Goal: Information Seeking & Learning: Learn about a topic

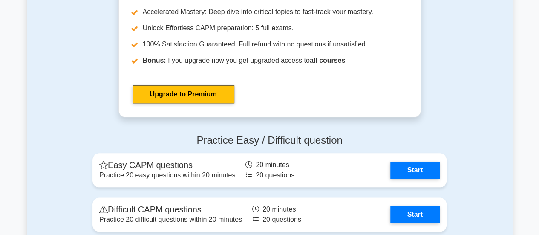
scroll to position [2044, 0]
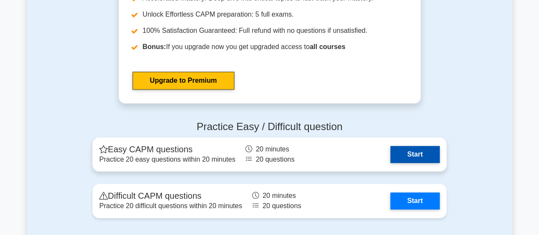
click at [408, 155] on link "Start" at bounding box center [414, 154] width 49 height 17
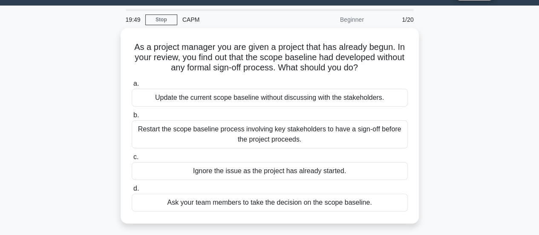
scroll to position [12, 0]
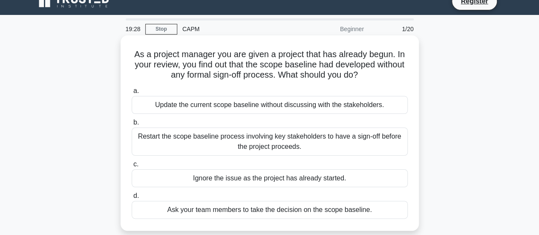
click at [196, 137] on div "Restart the scope baseline process involving key stakeholders to have a sign-of…" at bounding box center [270, 141] width 276 height 28
click at [132, 125] on input "b. Restart the scope baseline process involving key stakeholders to have a sign…" at bounding box center [132, 123] width 0 height 6
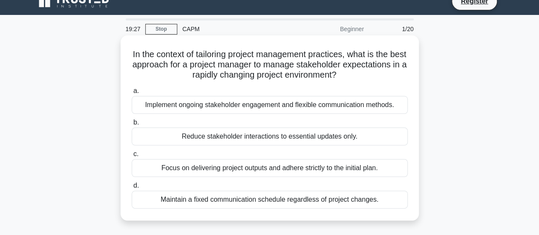
scroll to position [0, 0]
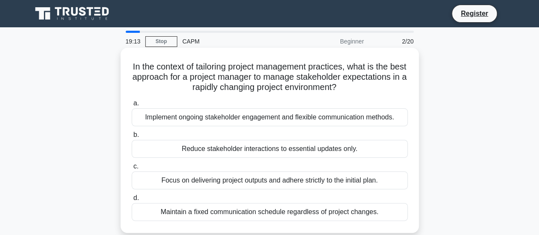
click at [204, 120] on div "Implement ongoing stakeholder engagement and flexible communication methods." at bounding box center [270, 117] width 276 height 18
click at [132, 106] on input "a. Implement ongoing stakeholder engagement and flexible communication methods." at bounding box center [132, 103] width 0 height 6
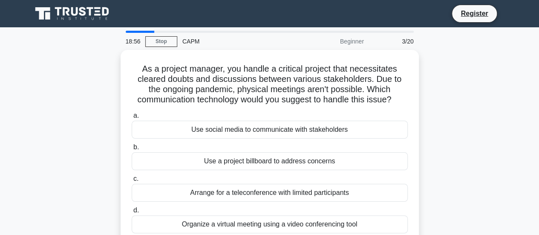
scroll to position [43, 0]
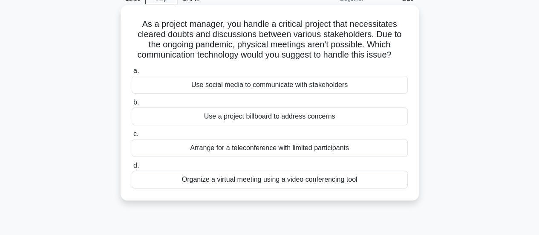
click at [187, 181] on div "Organize a virtual meeting using a video conferencing tool" at bounding box center [270, 179] width 276 height 18
click at [132, 168] on input "d. Organize a virtual meeting using a video conferencing tool" at bounding box center [132, 166] width 0 height 6
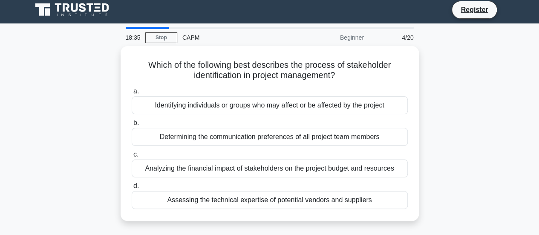
scroll to position [0, 0]
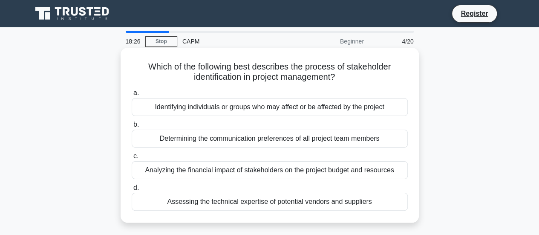
click at [215, 106] on div "Identifying individuals or groups who may affect or be affected by the project" at bounding box center [270, 107] width 276 height 18
click at [132, 96] on input "a. Identifying individuals or groups who may affect or be affected by the proje…" at bounding box center [132, 93] width 0 height 6
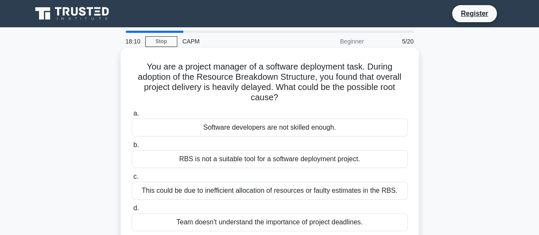
scroll to position [43, 0]
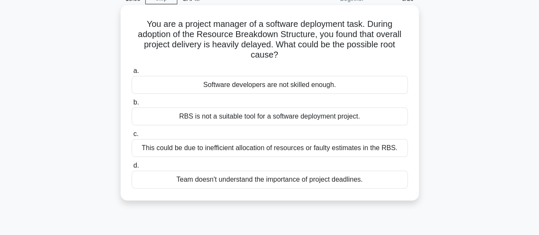
click at [204, 146] on div "This could be due to inefficient allocation of resources or faulty estimates in…" at bounding box center [270, 148] width 276 height 18
click at [132, 137] on input "c. This could be due to inefficient allocation of resources or faulty estimates…" at bounding box center [132, 134] width 0 height 6
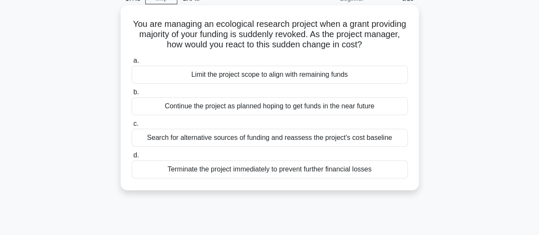
click at [208, 138] on div "Search for alternative sources of funding and reassess the project's cost basel…" at bounding box center [270, 138] width 276 height 18
click at [132, 126] on input "c. Search for alternative sources of funding and reassess the project's cost ba…" at bounding box center [132, 124] width 0 height 6
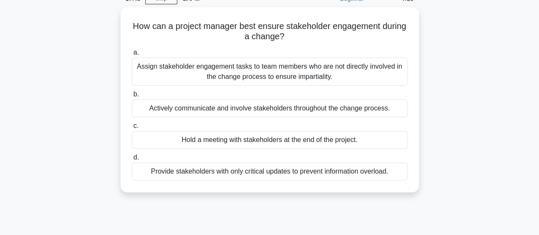
scroll to position [0, 0]
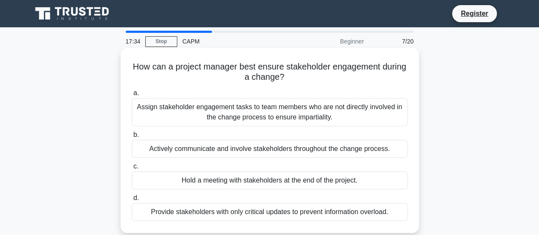
click at [216, 150] on div "Actively communicate and involve stakeholders throughout the change process." at bounding box center [270, 149] width 276 height 18
click at [132, 138] on input "b. Actively communicate and involve stakeholders throughout the change process." at bounding box center [132, 135] width 0 height 6
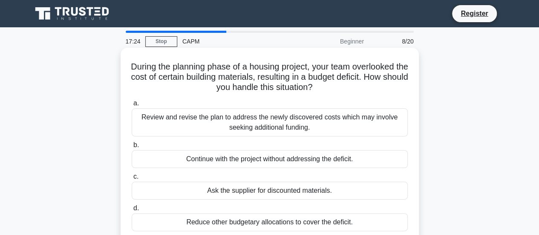
scroll to position [43, 0]
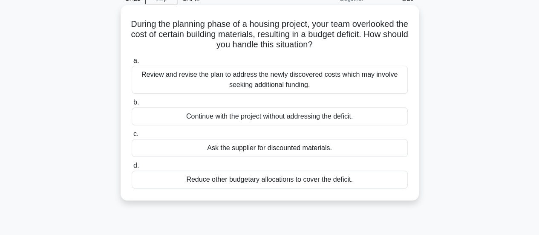
click at [225, 72] on div "Review and revise the plan to address the newly discovered costs which may invo…" at bounding box center [270, 80] width 276 height 28
click at [132, 63] on input "a. Review and revise the plan to address the newly discovered costs which may i…" at bounding box center [132, 61] width 0 height 6
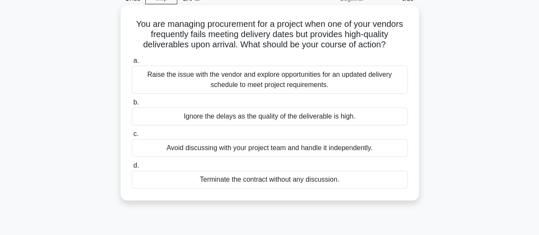
click at [240, 84] on div "Raise the issue with the vendor and explore opportunities for an updated delive…" at bounding box center [270, 80] width 276 height 28
click at [132, 63] on input "a. Raise the issue with the vendor and explore opportunities for an updated del…" at bounding box center [132, 61] width 0 height 6
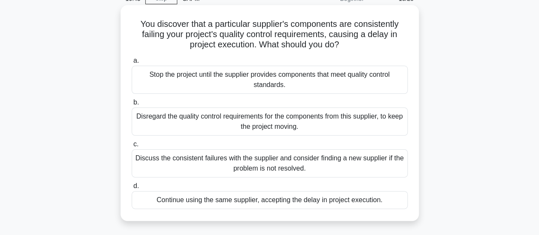
click at [228, 165] on div "Discuss the consistent failures with the supplier and consider finding a new su…" at bounding box center [270, 163] width 276 height 28
click at [132, 147] on input "c. Discuss the consistent failures with the supplier and consider finding a new…" at bounding box center [132, 144] width 0 height 6
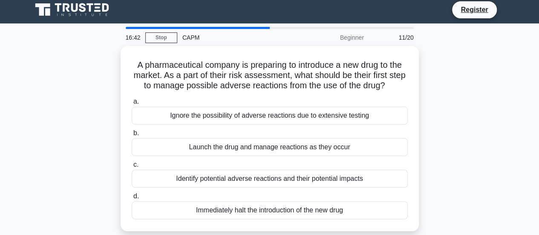
scroll to position [0, 0]
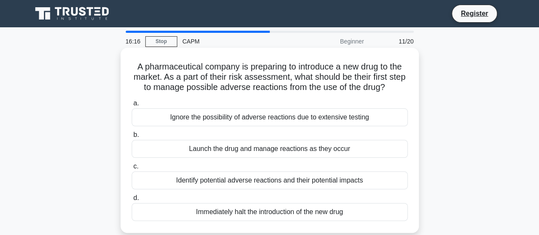
click at [237, 179] on div "Identify potential adverse reactions and their potential impacts" at bounding box center [270, 180] width 276 height 18
click at [132, 169] on input "c. Identify potential adverse reactions and their potential impacts" at bounding box center [132, 167] width 0 height 6
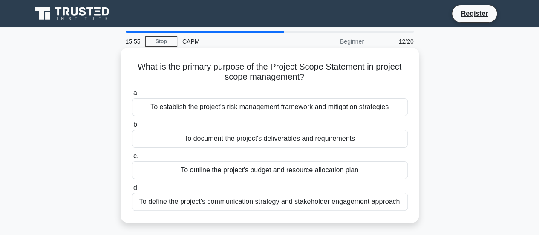
click at [273, 142] on div "To document the project's deliverables and requirements" at bounding box center [270, 138] width 276 height 18
click at [132, 127] on input "b. To document the project's deliverables and requirements" at bounding box center [132, 125] width 0 height 6
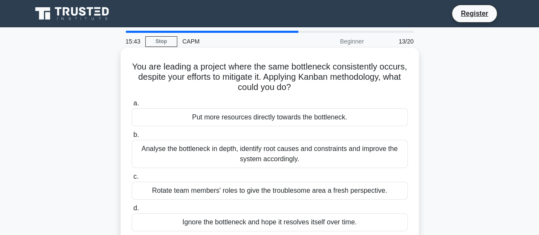
scroll to position [43, 0]
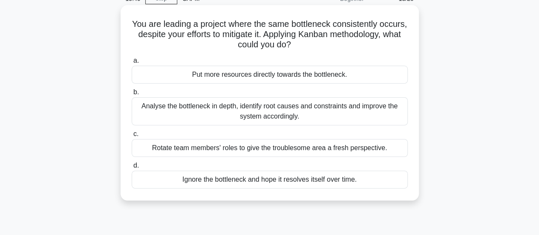
click at [293, 104] on div "Analyse the bottleneck in depth, identify root causes and constraints and impro…" at bounding box center [270, 111] width 276 height 28
click at [132, 95] on input "b. Analyse the bottleneck in depth, identify root causes and constraints and im…" at bounding box center [132, 92] width 0 height 6
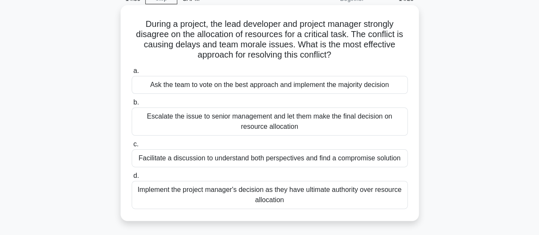
click at [206, 161] on div "Facilitate a discussion to understand both perspectives and find a compromise s…" at bounding box center [270, 158] width 276 height 18
click at [132, 147] on input "c. Facilitate a discussion to understand both perspectives and find a compromis…" at bounding box center [132, 144] width 0 height 6
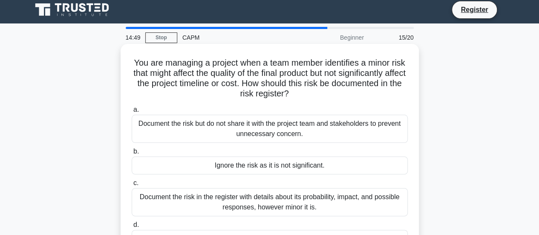
scroll to position [0, 0]
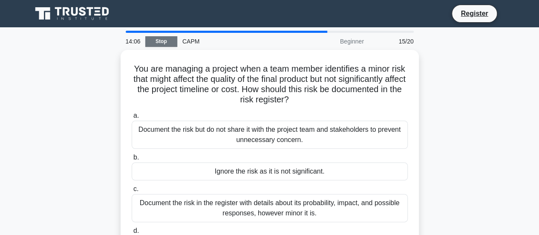
click at [152, 40] on link "Stop" at bounding box center [161, 41] width 32 height 11
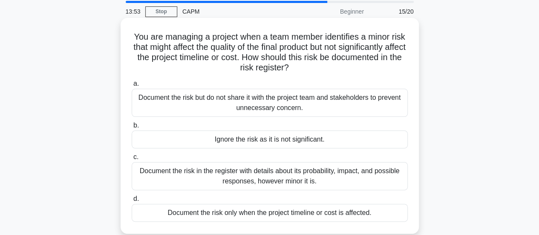
scroll to position [43, 0]
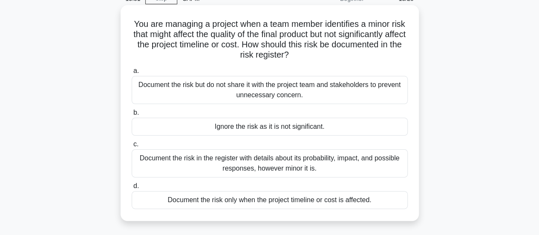
click at [228, 167] on div "Document the risk in the register with details about its probability, impact, a…" at bounding box center [270, 163] width 276 height 28
click at [132, 147] on input "c. Document the risk in the register with details about its probability, impact…" at bounding box center [132, 144] width 0 height 6
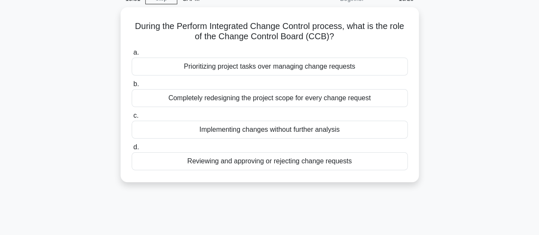
scroll to position [0, 0]
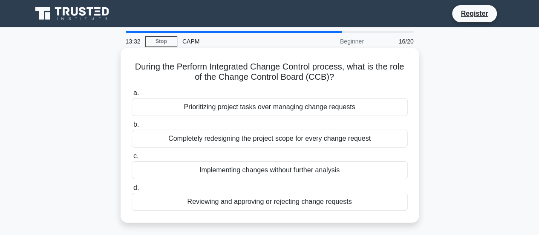
click at [201, 203] on div "Reviewing and approving or rejecting change requests" at bounding box center [270, 201] width 276 height 18
click at [132, 190] on input "d. Reviewing and approving or rejecting change requests" at bounding box center [132, 188] width 0 height 6
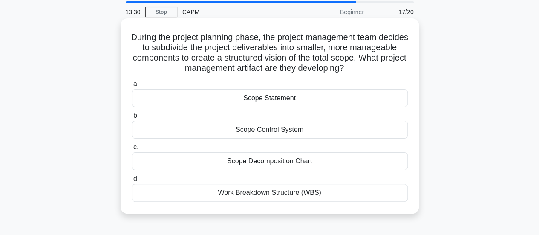
scroll to position [43, 0]
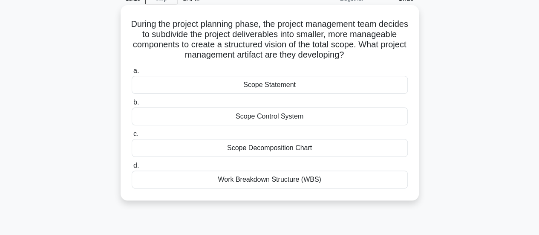
click at [221, 181] on div "Work Breakdown Structure (WBS)" at bounding box center [270, 179] width 276 height 18
click at [132, 168] on input "d. Work Breakdown Structure (WBS)" at bounding box center [132, 166] width 0 height 6
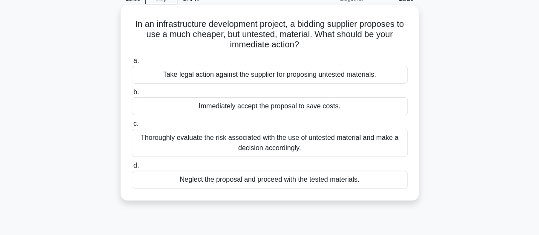
click at [227, 145] on div "Thoroughly evaluate the risk associated with the use of untested material and m…" at bounding box center [270, 143] width 276 height 28
click at [132, 126] on input "c. Thoroughly evaluate the risk associated with the use of untested material an…" at bounding box center [132, 124] width 0 height 6
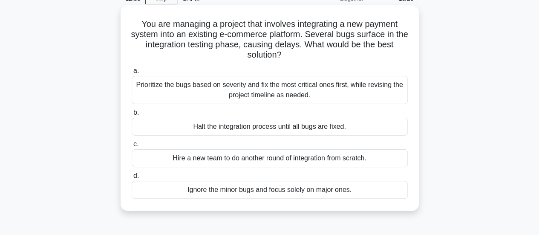
click at [213, 83] on div "Prioritize the bugs based on severity and fix the most critical ones first, whi…" at bounding box center [270, 90] width 276 height 28
click at [132, 74] on input "a. Prioritize the bugs based on severity and fix the most critical ones first, …" at bounding box center [132, 71] width 0 height 6
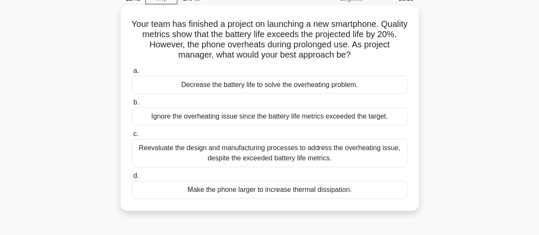
click at [206, 156] on div "Reevaluate the design and manufacturing processes to address the overheating is…" at bounding box center [270, 153] width 276 height 28
click at [132, 137] on input "c. Reevaluate the design and manufacturing processes to address the overheating…" at bounding box center [132, 134] width 0 height 6
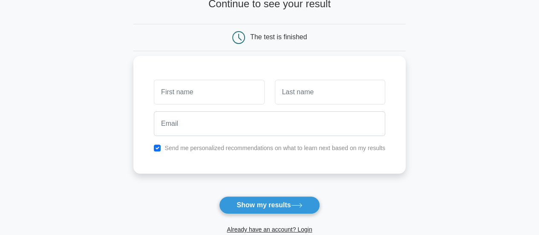
scroll to position [43, 0]
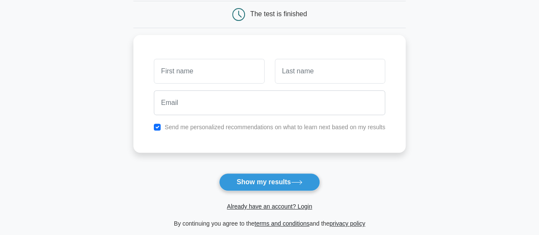
click at [235, 178] on button "Show my results" at bounding box center [269, 182] width 100 height 18
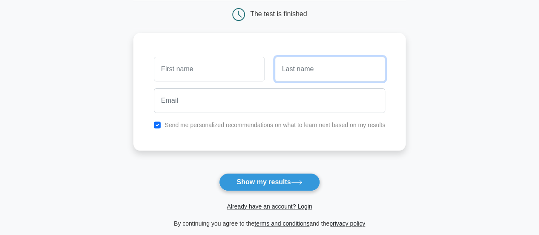
click at [282, 77] on input "text" at bounding box center [330, 69] width 110 height 25
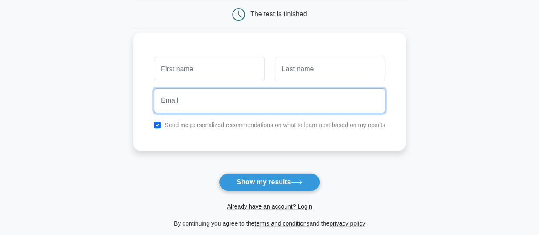
click at [256, 94] on input "email" at bounding box center [269, 100] width 231 height 25
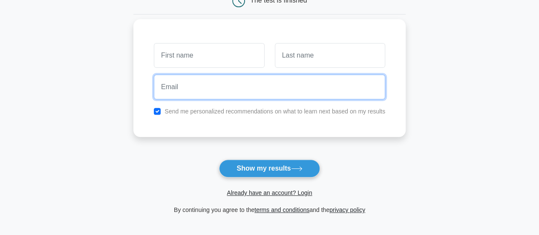
scroll to position [85, 0]
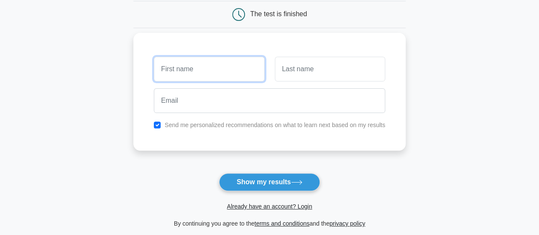
click at [199, 64] on input "text" at bounding box center [209, 69] width 110 height 25
type input "Shantae"
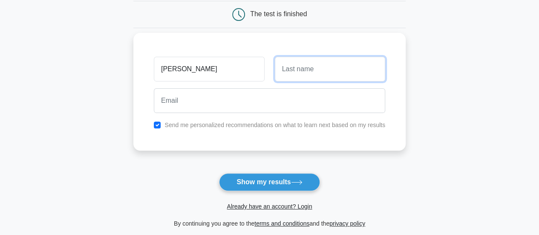
click at [305, 66] on input "text" at bounding box center [330, 69] width 110 height 25
type input "DaCosta"
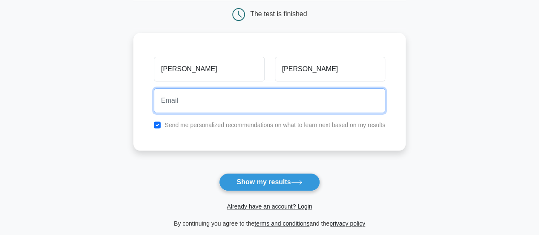
click at [247, 98] on input "email" at bounding box center [269, 100] width 231 height 25
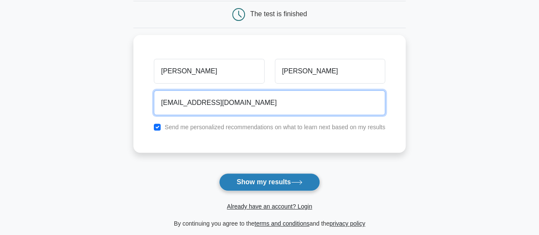
type input "shanakaydacosta99@gmail.com"
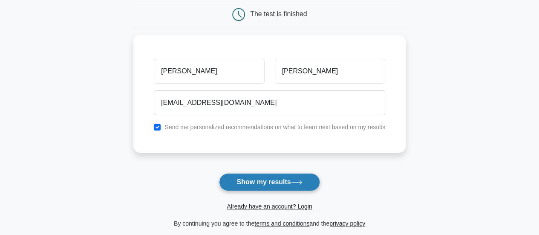
click at [230, 183] on button "Show my results" at bounding box center [269, 182] width 100 height 18
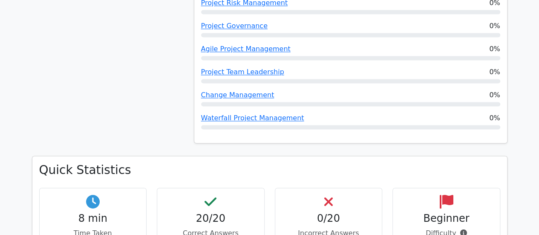
scroll to position [639, 0]
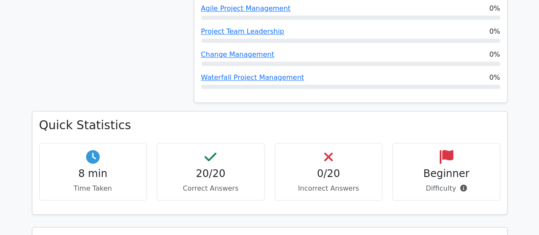
click at [459, 150] on div "Beginner Difficulty" at bounding box center [446, 171] width 108 height 57
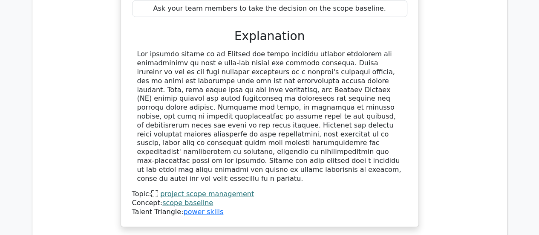
scroll to position [1150, 0]
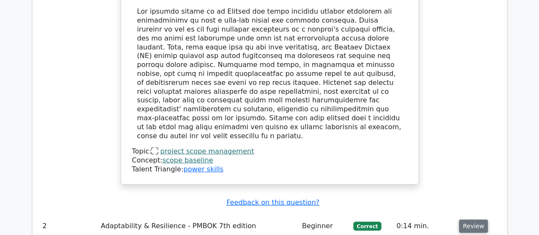
click at [470, 219] on button "Review" at bounding box center [473, 225] width 29 height 13
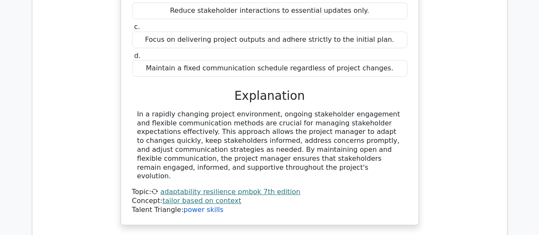
scroll to position [1490, 0]
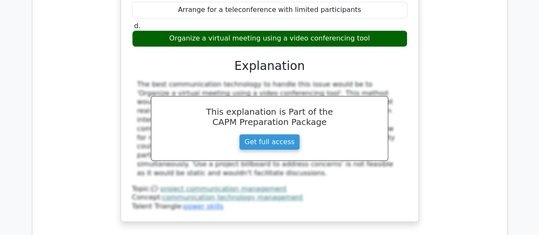
scroll to position [1916, 0]
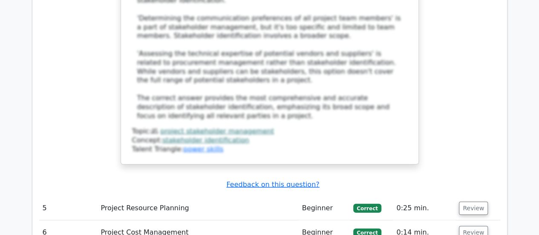
scroll to position [2512, 0]
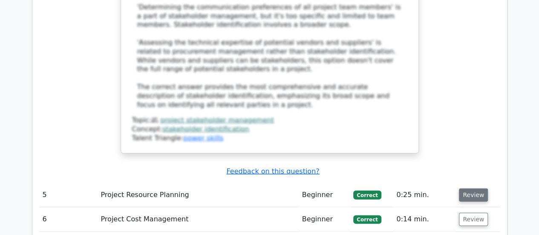
click at [462, 188] on button "Review" at bounding box center [473, 194] width 29 height 13
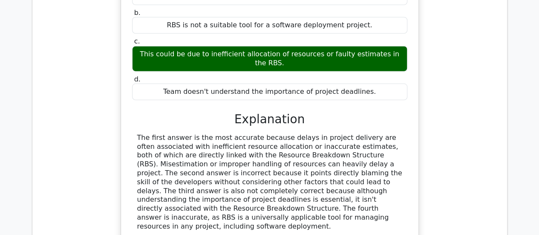
scroll to position [2853, 0]
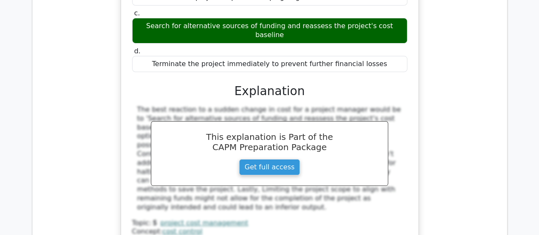
scroll to position [3236, 0]
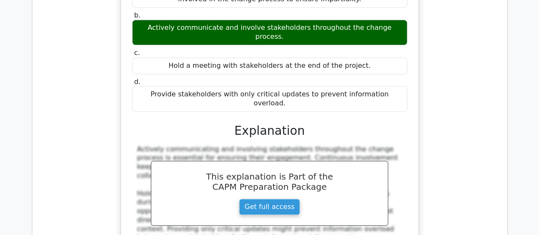
scroll to position [3619, 0]
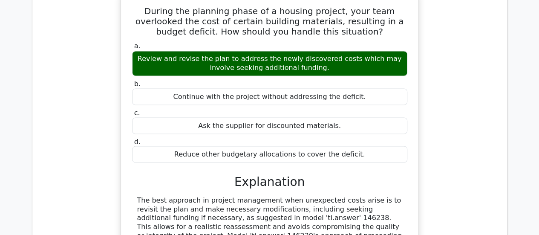
scroll to position [4003, 0]
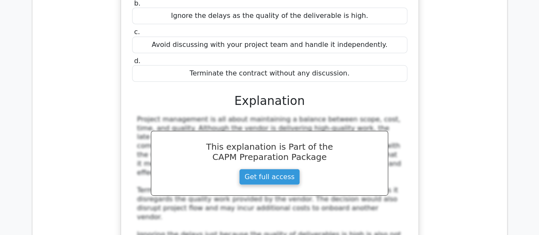
scroll to position [4471, 0]
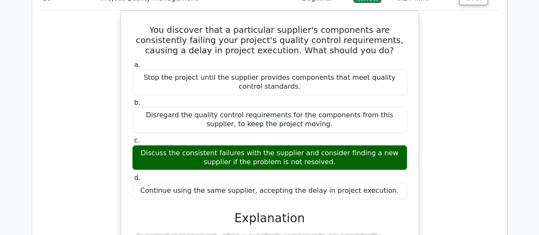
scroll to position [4854, 0]
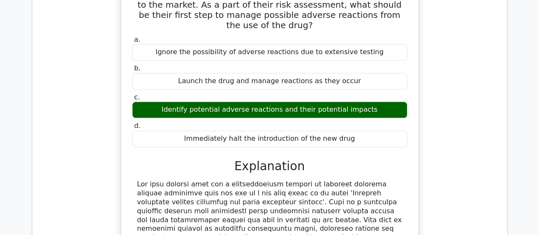
scroll to position [5365, 0]
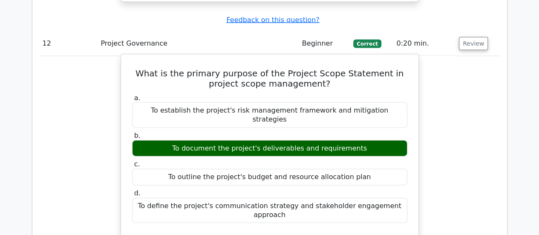
scroll to position [5834, 0]
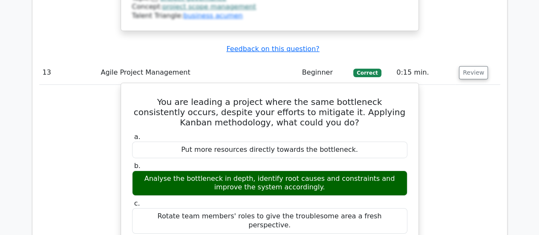
scroll to position [6217, 0]
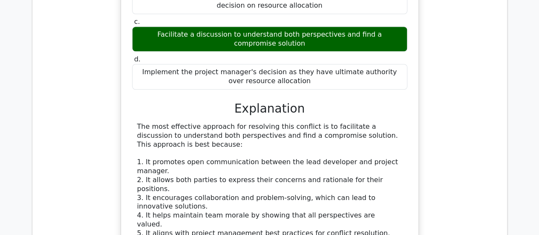
scroll to position [6813, 0]
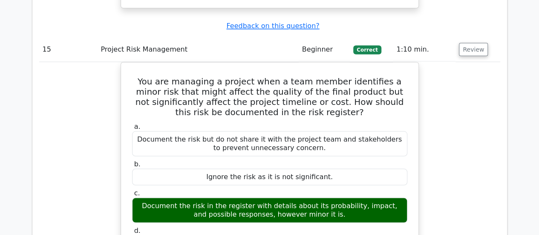
scroll to position [7281, 0]
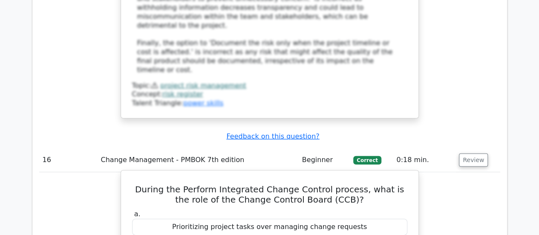
scroll to position [7665, 0]
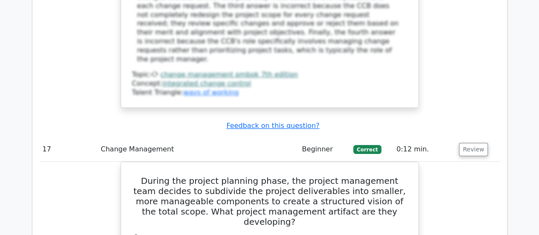
scroll to position [8176, 0]
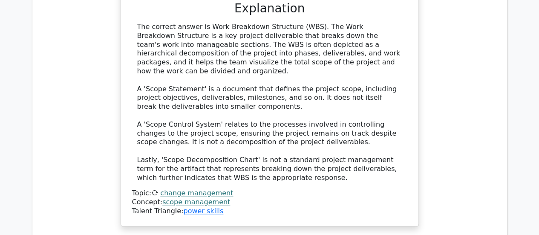
scroll to position [8516, 0]
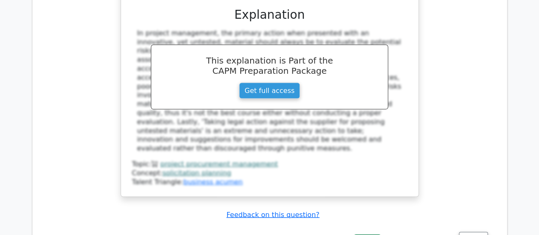
scroll to position [8985, 0]
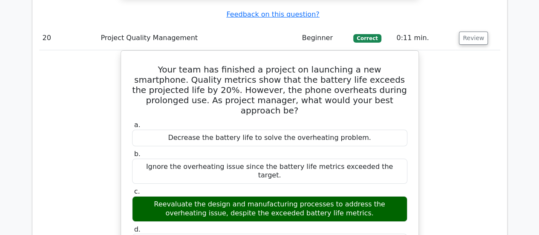
scroll to position [9699, 0]
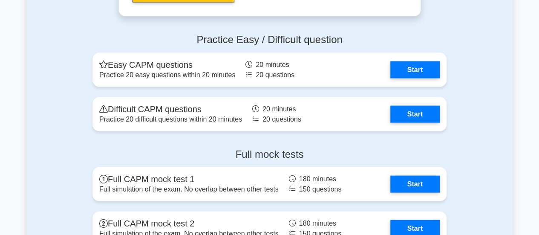
scroll to position [2512, 0]
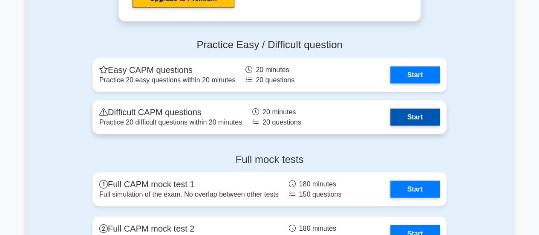
click at [397, 116] on link "Start" at bounding box center [414, 117] width 49 height 17
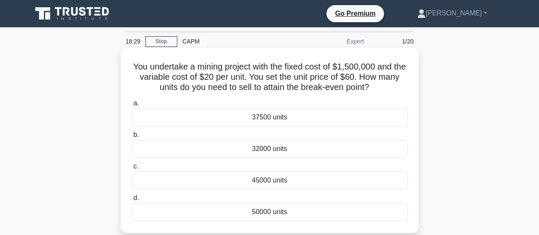
click at [251, 118] on div "37500 units" at bounding box center [270, 117] width 276 height 18
click at [132, 106] on input "a. 37500 units" at bounding box center [132, 103] width 0 height 6
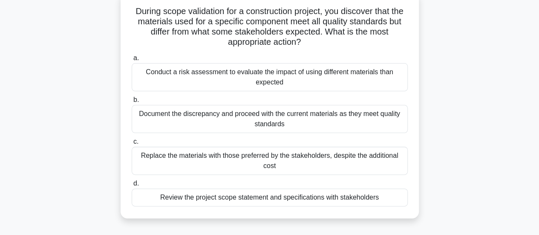
scroll to position [43, 0]
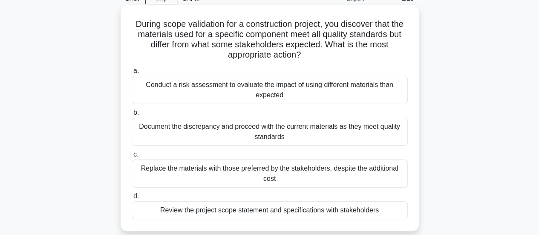
click at [233, 93] on div "Conduct a risk assessment to evaluate the impact of using different materials t…" at bounding box center [270, 90] width 276 height 28
click at [132, 74] on input "a. Conduct a risk assessment to evaluate the impact of using different material…" at bounding box center [132, 71] width 0 height 6
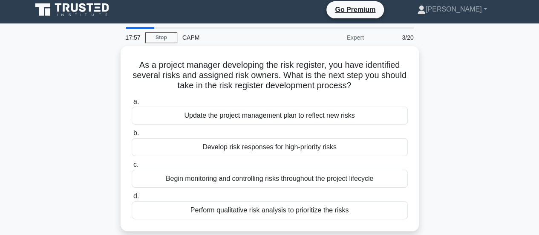
scroll to position [0, 0]
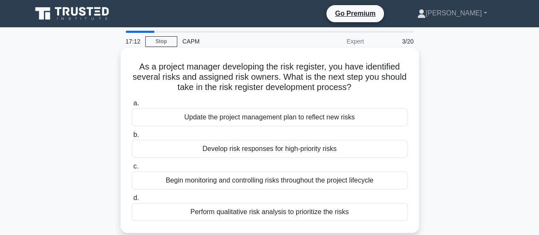
click at [224, 153] on div "Develop risk responses for high-priority risks" at bounding box center [270, 149] width 276 height 18
click at [132, 138] on input "b. Develop risk responses for high-priority risks" at bounding box center [132, 135] width 0 height 6
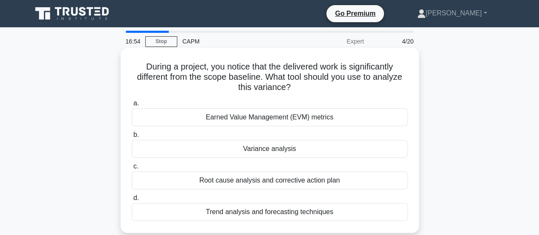
click at [226, 120] on div "Earned Value Management (EVM) metrics" at bounding box center [270, 117] width 276 height 18
click at [132, 106] on input "a. Earned Value Management (EVM) metrics" at bounding box center [132, 103] width 0 height 6
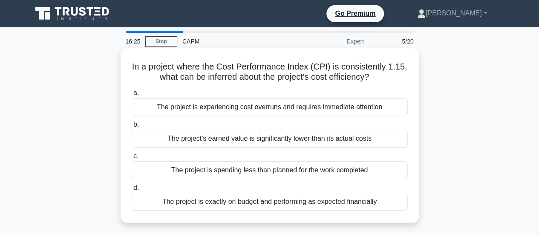
click at [203, 142] on div "The project's earned value is significantly lower than its actual costs" at bounding box center [270, 138] width 276 height 18
click at [132, 127] on input "b. The project's earned value is significantly lower than its actual costs" at bounding box center [132, 125] width 0 height 6
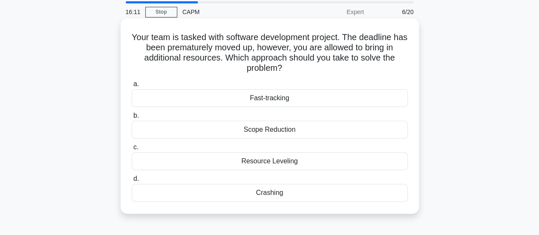
scroll to position [43, 0]
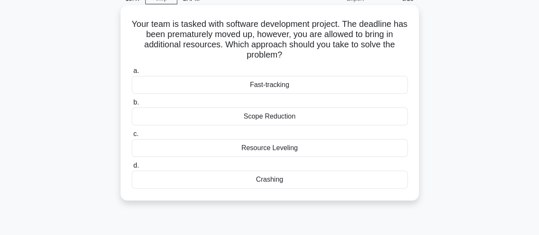
click at [246, 114] on div "Scope Reduction" at bounding box center [270, 116] width 276 height 18
click at [132, 105] on input "b. Scope Reduction" at bounding box center [132, 103] width 0 height 6
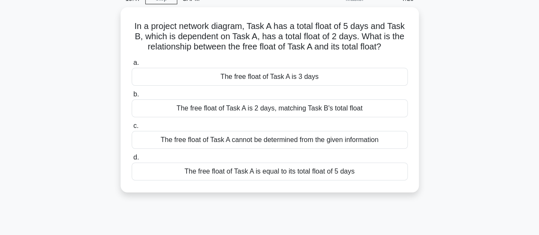
scroll to position [0, 0]
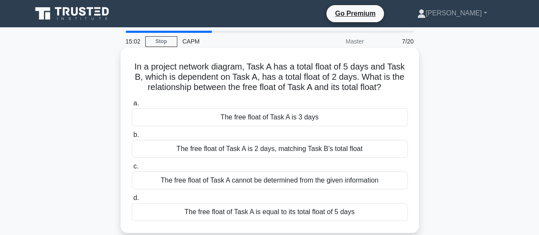
click at [221, 147] on div "The free float of Task A is 2 days, matching Task B's total float" at bounding box center [270, 149] width 276 height 18
click at [132, 138] on input "b. The free float of Task A is 2 days, matching Task B's total float" at bounding box center [132, 135] width 0 height 6
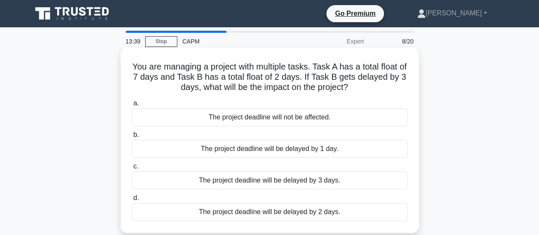
click at [220, 213] on div "The project deadline will be delayed by 2 days." at bounding box center [270, 212] width 276 height 18
click at [132, 201] on input "d. The project deadline will be delayed by 2 days." at bounding box center [132, 198] width 0 height 6
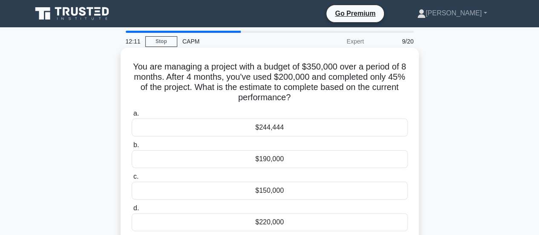
click at [197, 191] on div "$150,000" at bounding box center [270, 190] width 276 height 18
click at [132, 179] on input "c. $150,000" at bounding box center [132, 177] width 0 height 6
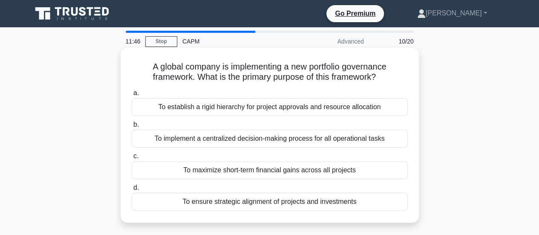
click at [157, 138] on div "To implement a centralized decision-making process for all operational tasks" at bounding box center [270, 138] width 276 height 18
click at [132, 127] on input "b. To implement a centralized decision-making process for all operational tasks" at bounding box center [132, 125] width 0 height 6
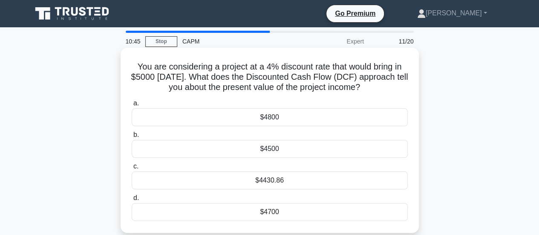
click at [216, 181] on div "$4430.86" at bounding box center [270, 180] width 276 height 18
click at [132, 169] on input "c. $4430.86" at bounding box center [132, 167] width 0 height 6
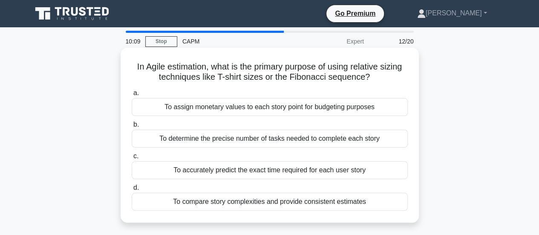
click at [176, 77] on h5 "In Agile estimation, what is the primary purpose of using relative sizing techn…" at bounding box center [270, 71] width 278 height 21
drag, startPoint x: 176, startPoint y: 77, endPoint x: 167, endPoint y: 79, distance: 9.6
click at [167, 79] on h5 "In Agile estimation, what is the primary purpose of using relative sizing techn…" at bounding box center [270, 71] width 278 height 21
click at [193, 73] on h5 "In Agile estimation, what is the primary purpose of using relative sizing techn…" at bounding box center [270, 71] width 278 height 21
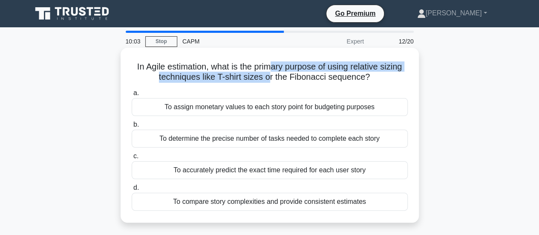
drag, startPoint x: 268, startPoint y: 68, endPoint x: 270, endPoint y: 75, distance: 6.9
click at [270, 75] on h5 "In Agile estimation, what is the primary purpose of using relative sizing techn…" at bounding box center [270, 71] width 278 height 21
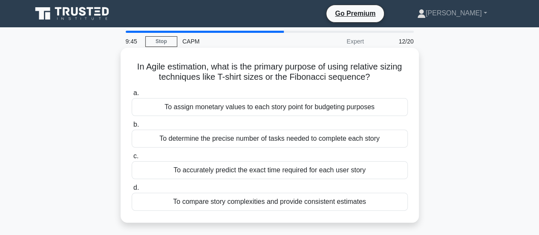
click at [272, 204] on div "To compare story complexities and provide consistent estimates" at bounding box center [270, 201] width 276 height 18
click at [132, 190] on input "d. To compare story complexities and provide consistent estimates" at bounding box center [132, 188] width 0 height 6
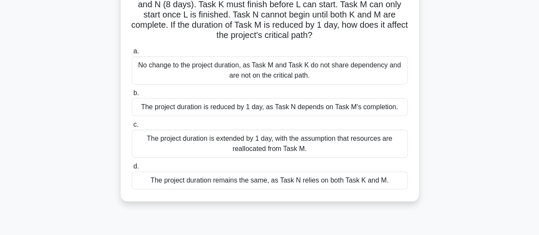
scroll to position [85, 0]
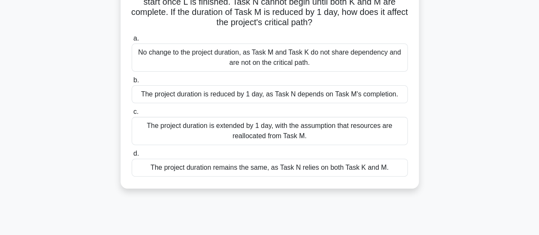
click at [257, 171] on div "The project duration remains the same, as Task N relies on both Task K and M." at bounding box center [270, 167] width 276 height 18
click at [132, 156] on input "d. The project duration remains the same, as Task N relies on both Task K and M." at bounding box center [132, 154] width 0 height 6
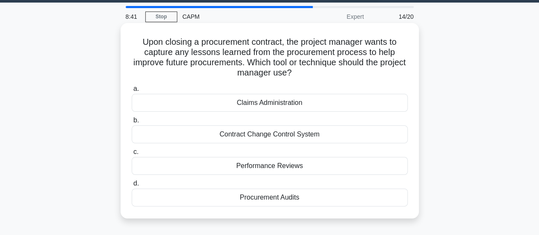
scroll to position [0, 0]
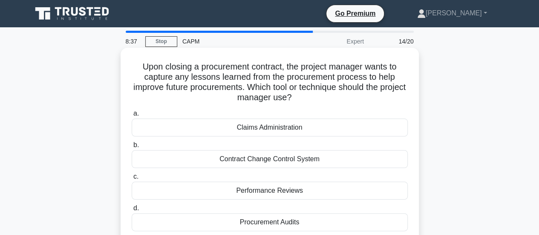
click at [187, 162] on div "Contract Change Control System" at bounding box center [270, 159] width 276 height 18
click at [132, 148] on input "b. Contract Change Control System" at bounding box center [132, 145] width 0 height 6
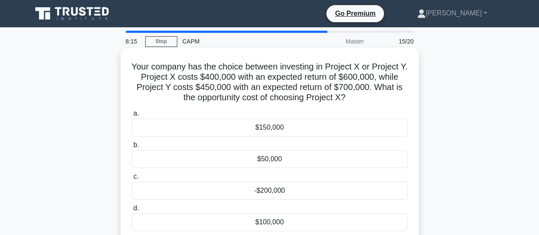
click at [263, 193] on div "-$200,000" at bounding box center [270, 190] width 276 height 18
click at [132, 179] on input "c. -$200,000" at bounding box center [132, 177] width 0 height 6
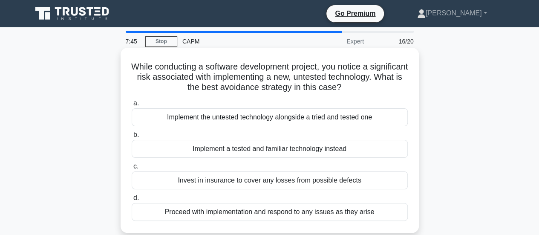
click at [257, 150] on div "Implement a tested and familiar technology instead" at bounding box center [270, 149] width 276 height 18
click at [132, 138] on input "b. Implement a tested and familiar technology instead" at bounding box center [132, 135] width 0 height 6
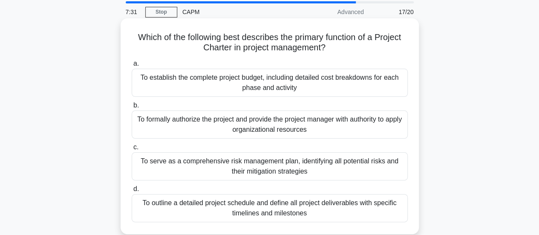
scroll to position [43, 0]
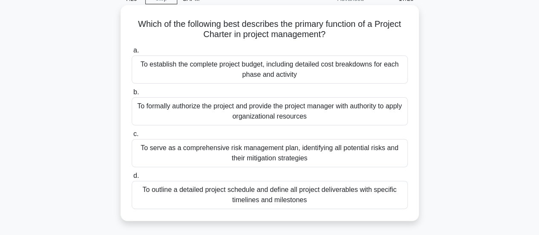
click at [193, 193] on div "To outline a detailed project schedule and define all project deliverables with…" at bounding box center [270, 195] width 276 height 28
click at [132, 178] on input "d. To outline a detailed project schedule and define all project deliverables w…" at bounding box center [132, 176] width 0 height 6
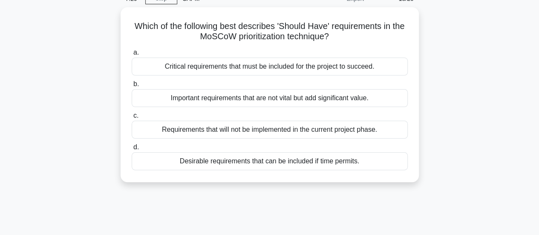
scroll to position [0, 0]
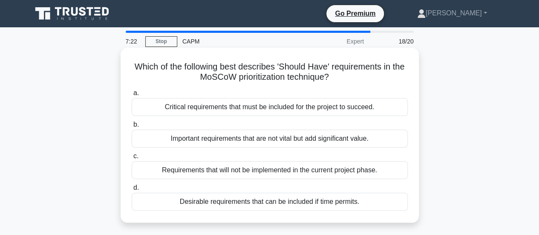
click at [196, 109] on div "Critical requirements that must be included for the project to succeed." at bounding box center [270, 107] width 276 height 18
click at [132, 96] on input "a. Critical requirements that must be included for the project to succeed." at bounding box center [132, 93] width 0 height 6
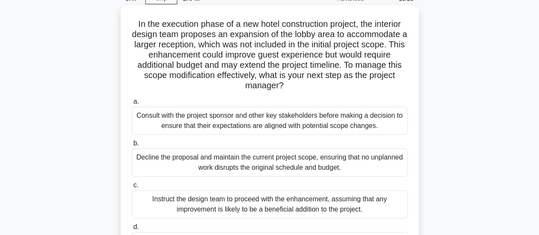
scroll to position [85, 0]
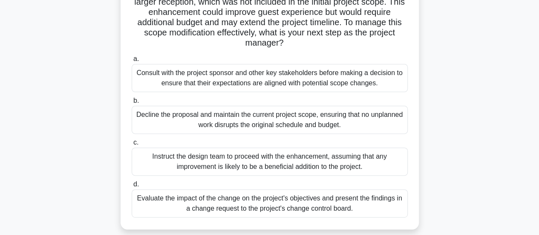
click at [224, 202] on div "Evaluate the impact of the change on the project's objectives and present the f…" at bounding box center [270, 203] width 276 height 28
click at [132, 187] on input "d. Evaluate the impact of the change on the project's objectives and present th…" at bounding box center [132, 184] width 0 height 6
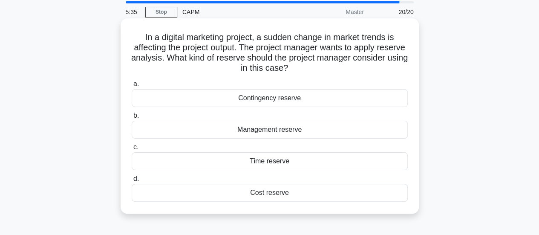
scroll to position [43, 0]
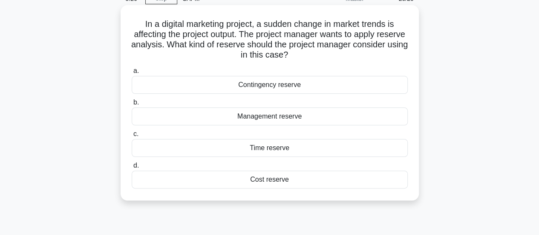
click at [238, 88] on div "Contingency reserve" at bounding box center [270, 85] width 276 height 18
click at [132, 74] on input "a. Contingency reserve" at bounding box center [132, 71] width 0 height 6
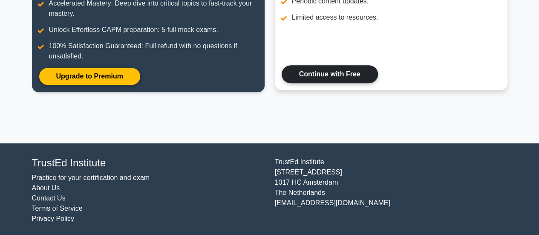
scroll to position [181, 0]
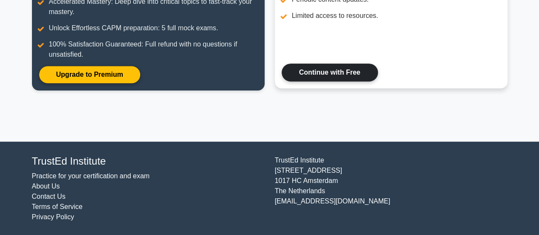
click at [325, 75] on link "Continue with Free" at bounding box center [329, 72] width 96 height 18
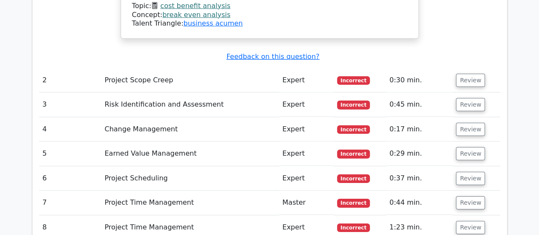
scroll to position [1150, 0]
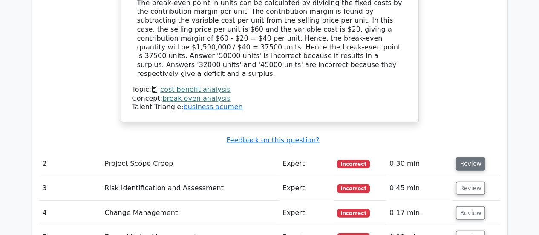
click at [460, 157] on button "Review" at bounding box center [470, 163] width 29 height 13
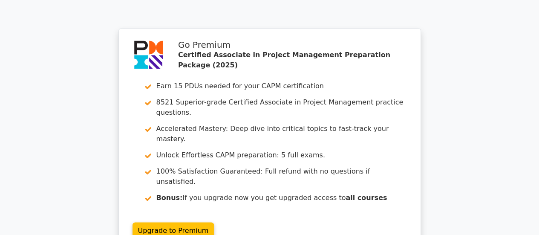
scroll to position [2427, 0]
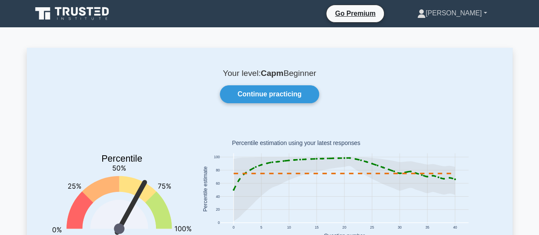
click at [481, 11] on link "[PERSON_NAME]" at bounding box center [451, 13] width 111 height 17
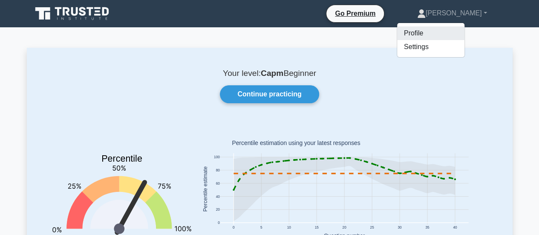
click at [452, 33] on link "Profile" at bounding box center [430, 33] width 67 height 14
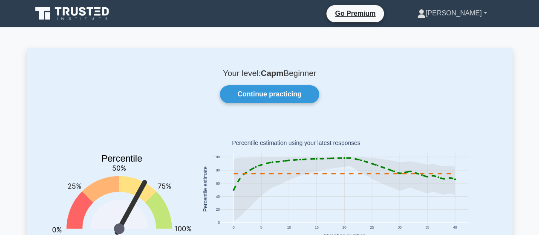
click at [459, 11] on link "[PERSON_NAME]" at bounding box center [451, 13] width 111 height 17
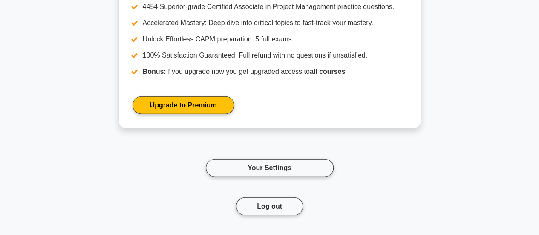
scroll to position [933, 0]
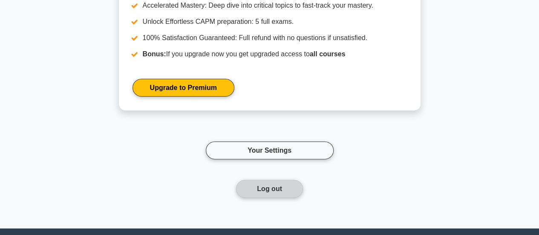
click at [250, 187] on button "Log out" at bounding box center [269, 189] width 67 height 18
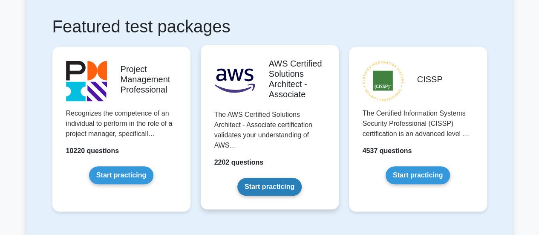
scroll to position [170, 0]
